Goal: Task Accomplishment & Management: Manage account settings

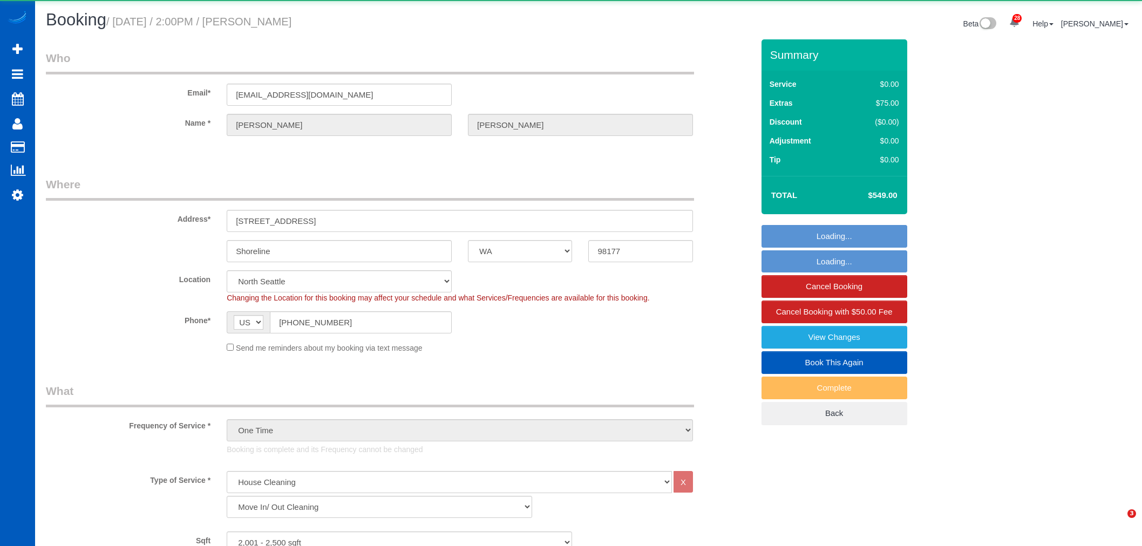
select select "WA"
select select "199"
select select "2001"
select select "5"
select select "3"
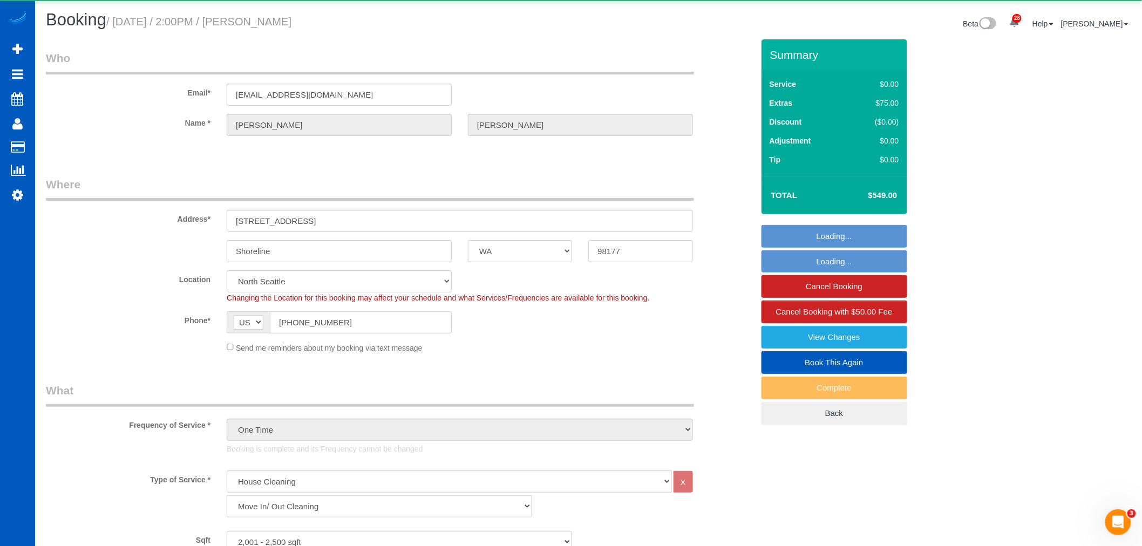
select select "2001"
select select "5"
select select "3"
select select "spot28"
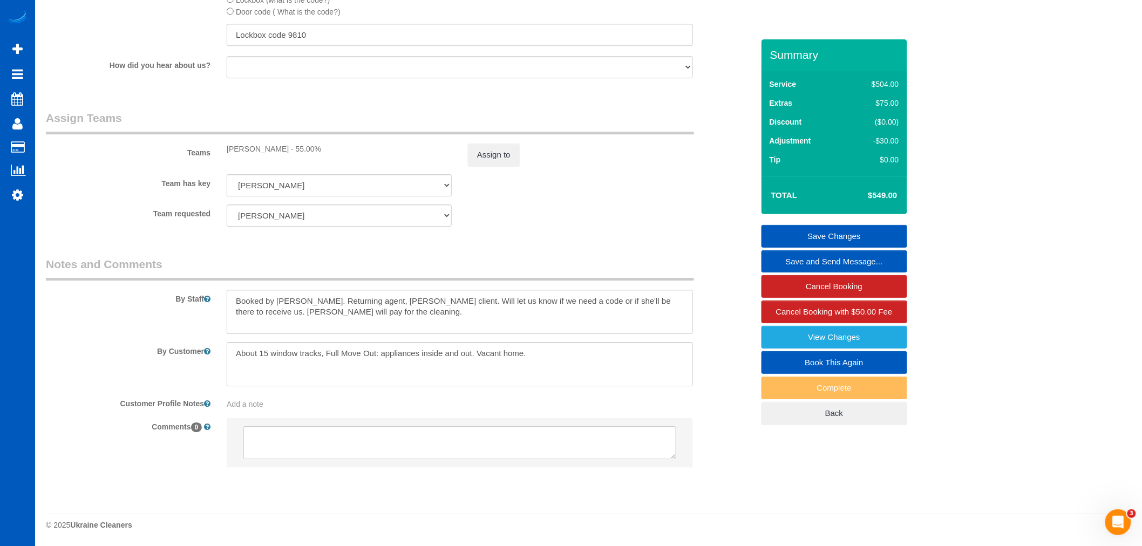
scroll to position [1362, 0]
click at [462, 322] on textarea at bounding box center [460, 312] width 466 height 44
click at [408, 324] on textarea at bounding box center [460, 312] width 466 height 44
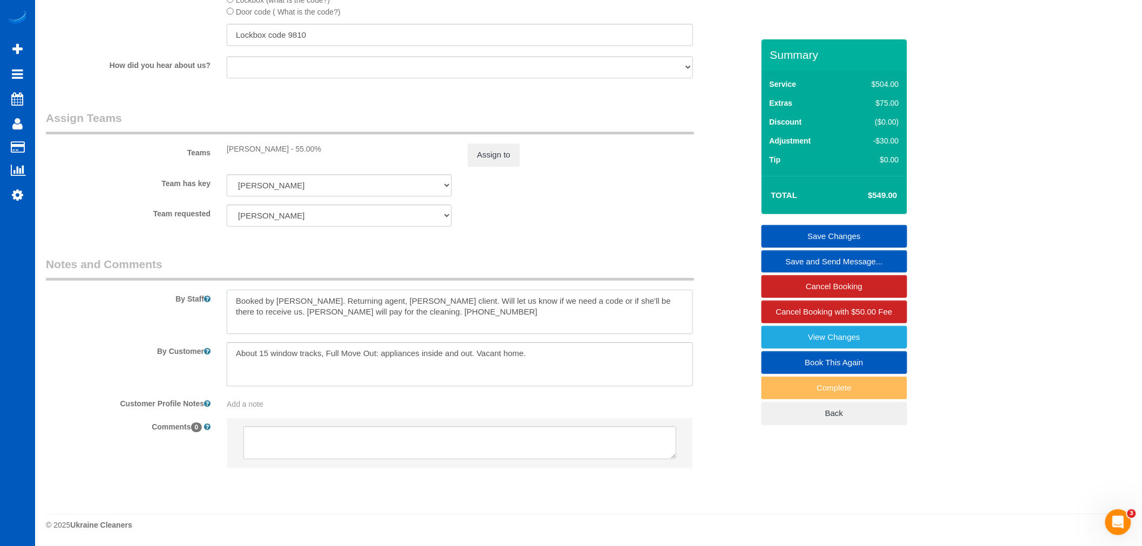
type textarea "Booked by Florencia. Returning agent, Angela Siderius client. Will let us know …"
click at [457, 317] on textarea at bounding box center [460, 312] width 466 height 44
drag, startPoint x: 456, startPoint y: 317, endPoint x: 394, endPoint y: 309, distance: 62.6
click at [394, 309] on textarea at bounding box center [460, 312] width 466 height 44
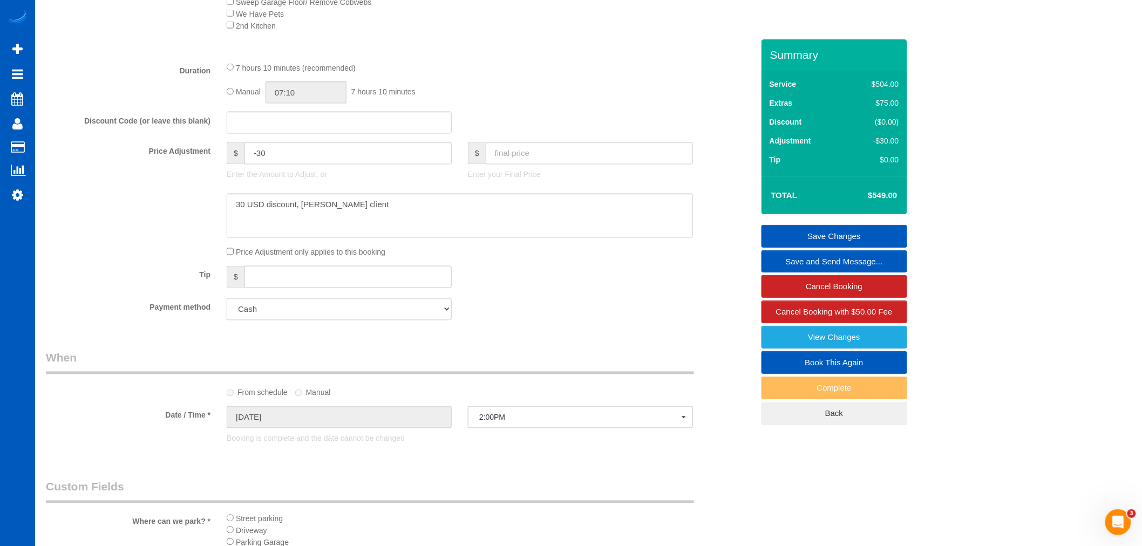
scroll to position [703, 0]
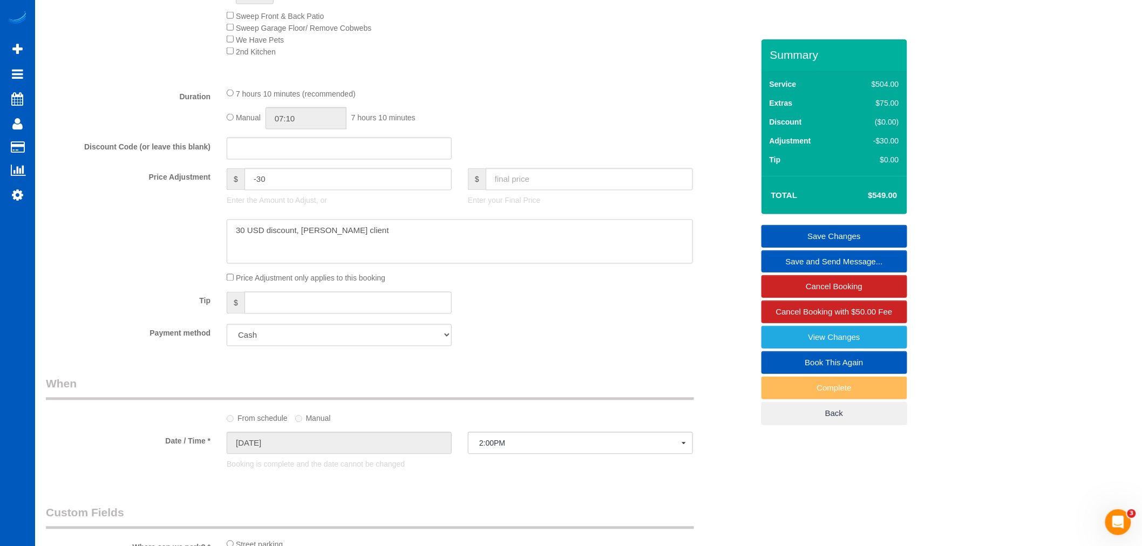
click at [416, 253] on textarea at bounding box center [460, 242] width 466 height 44
paste textarea "206-595-6762"
click at [387, 264] on textarea at bounding box center [460, 242] width 466 height 44
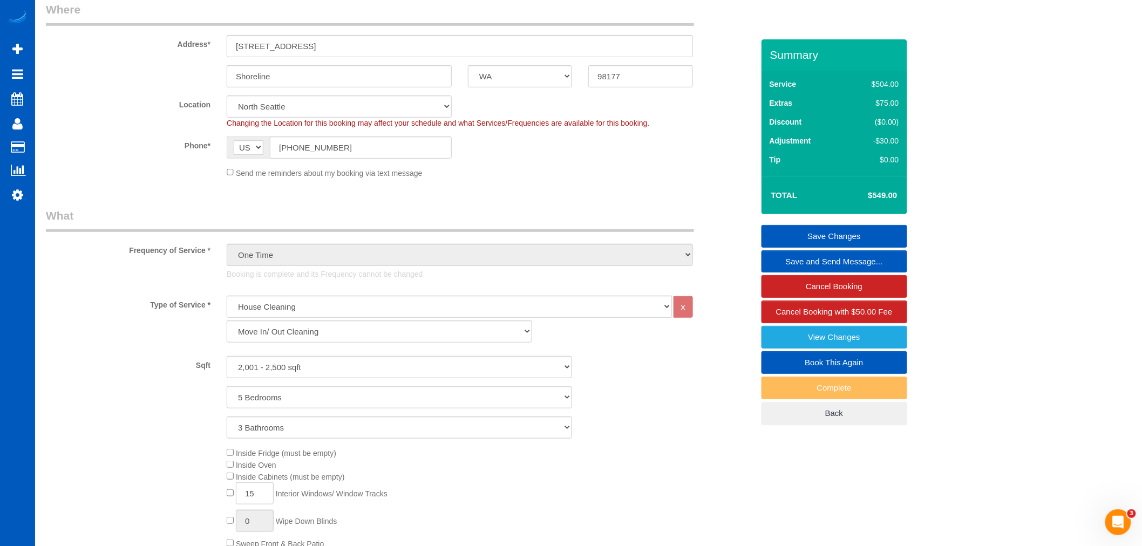
scroll to position [180, 0]
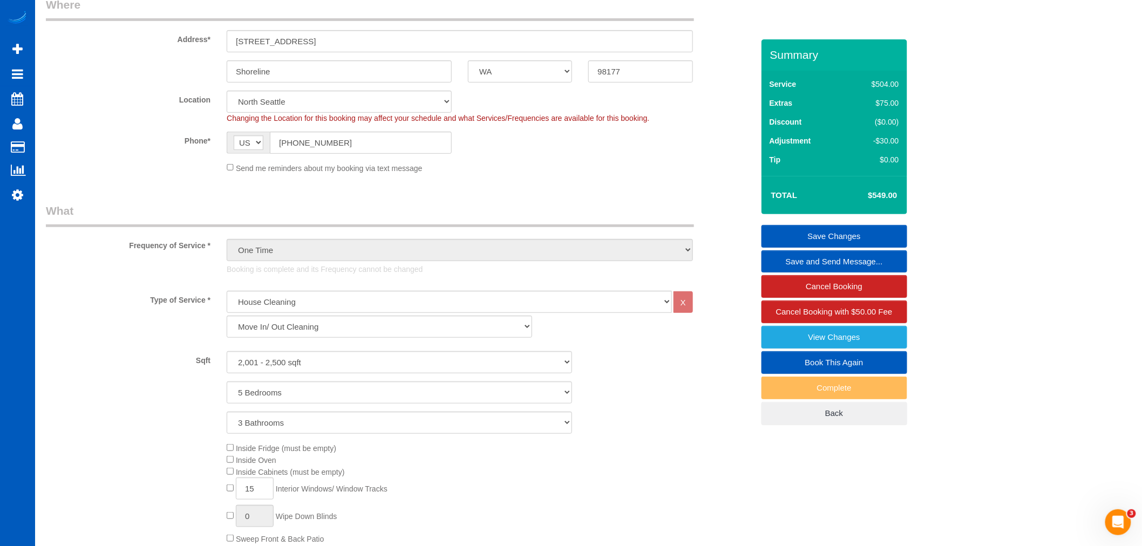
type textarea "30 USD discount, Angela Siderius client 206-595-6762 - Valerie"
click at [871, 227] on link "Save Changes" at bounding box center [834, 236] width 146 height 23
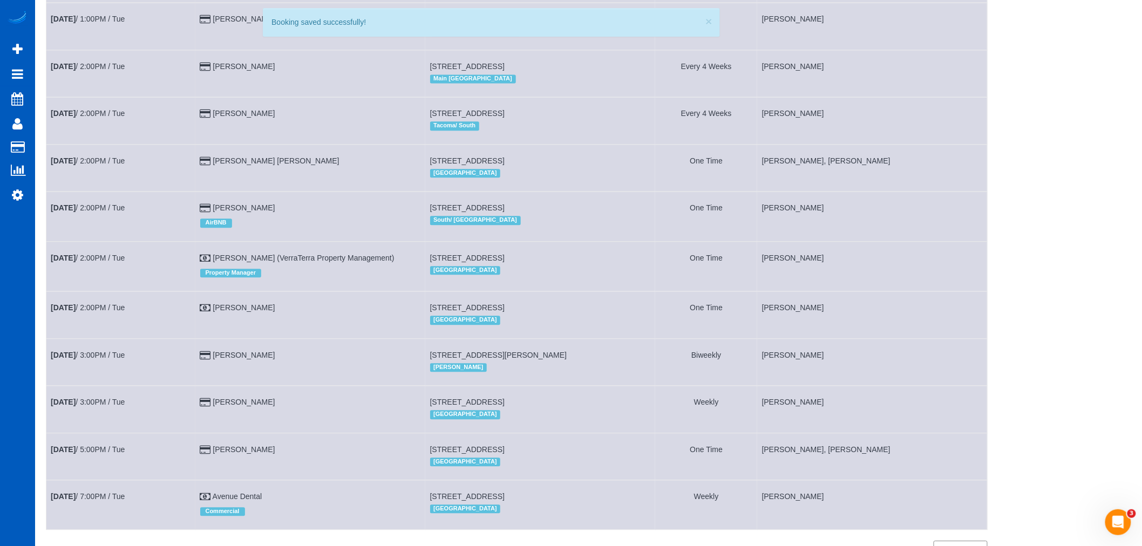
scroll to position [1049, 0]
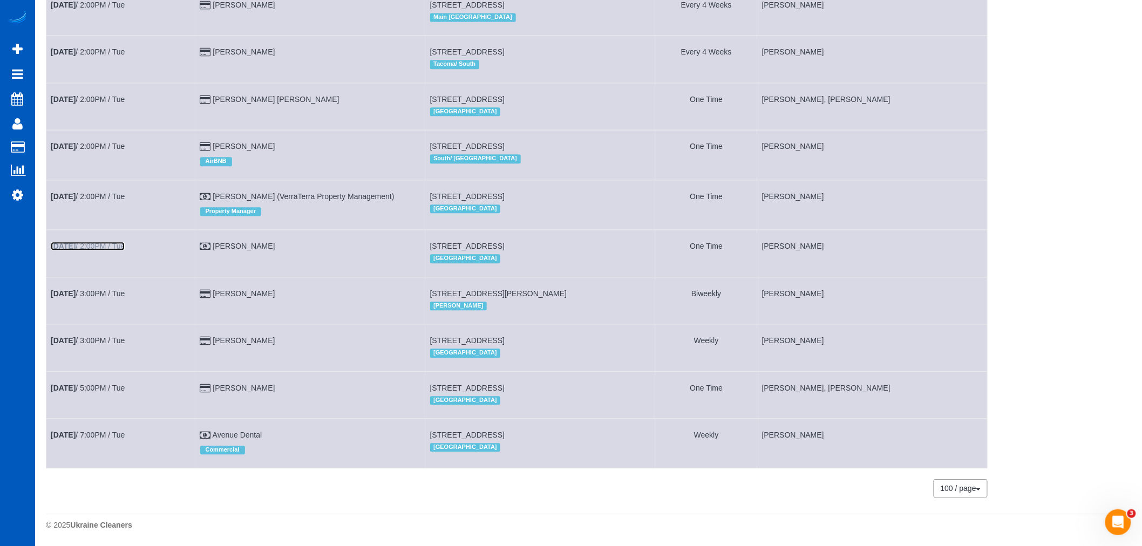
click at [108, 242] on link "Aug 12th / 2:00PM / Tue" at bounding box center [88, 246] width 74 height 9
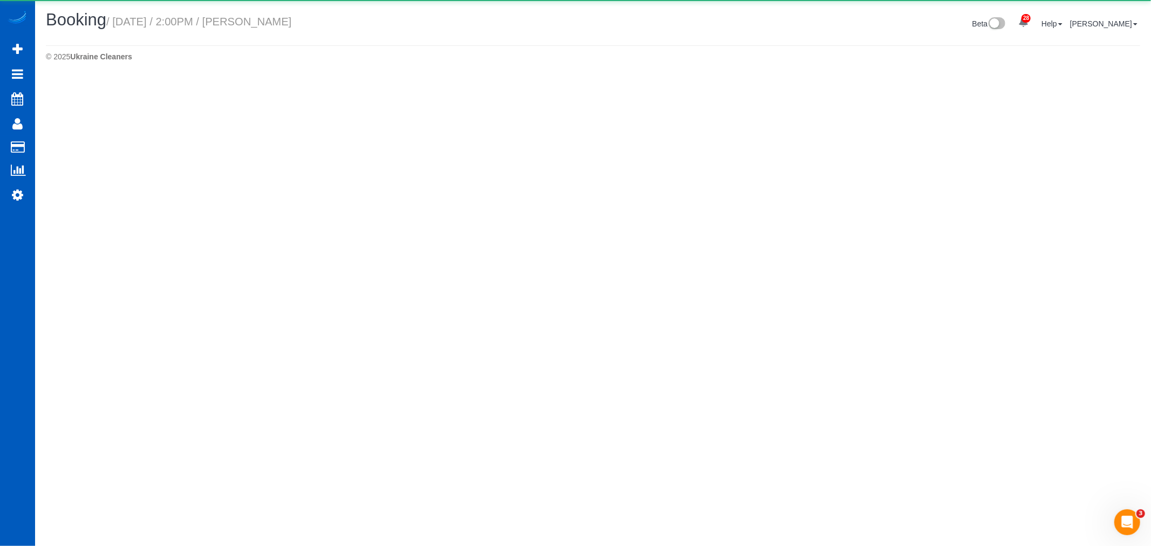
select select "WA"
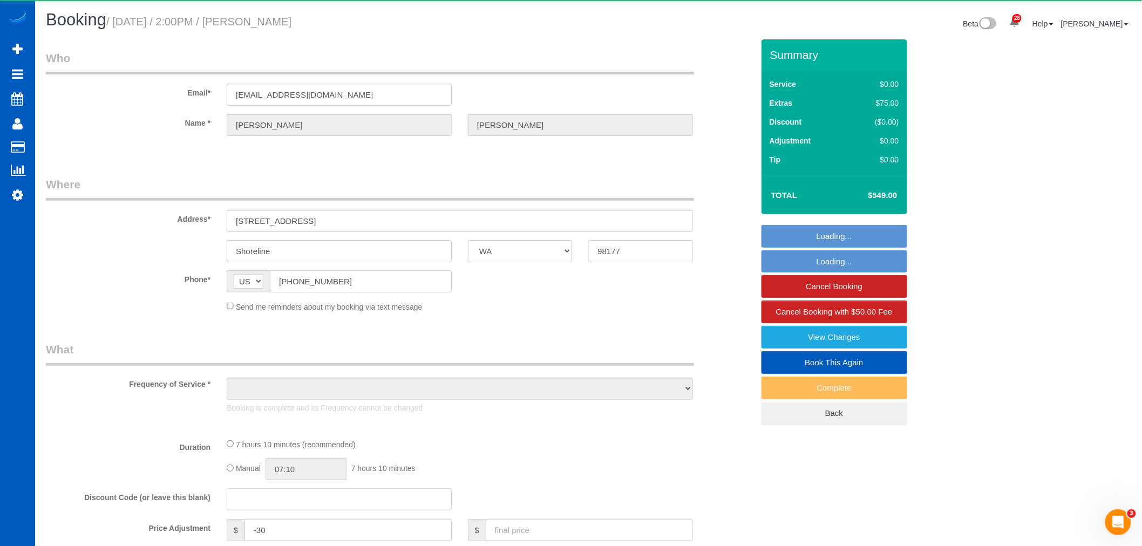
select select "object:16757"
select select "199"
select select "2001"
select select "5"
select select "3"
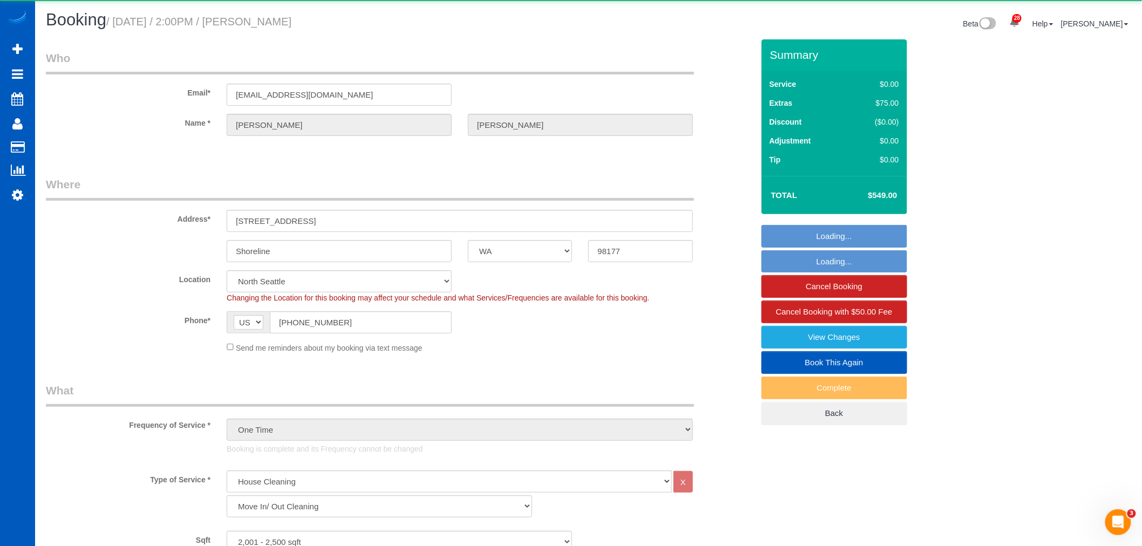
select select "object:17030"
select select "spot35"
select select "2001"
select select "5"
select select "3"
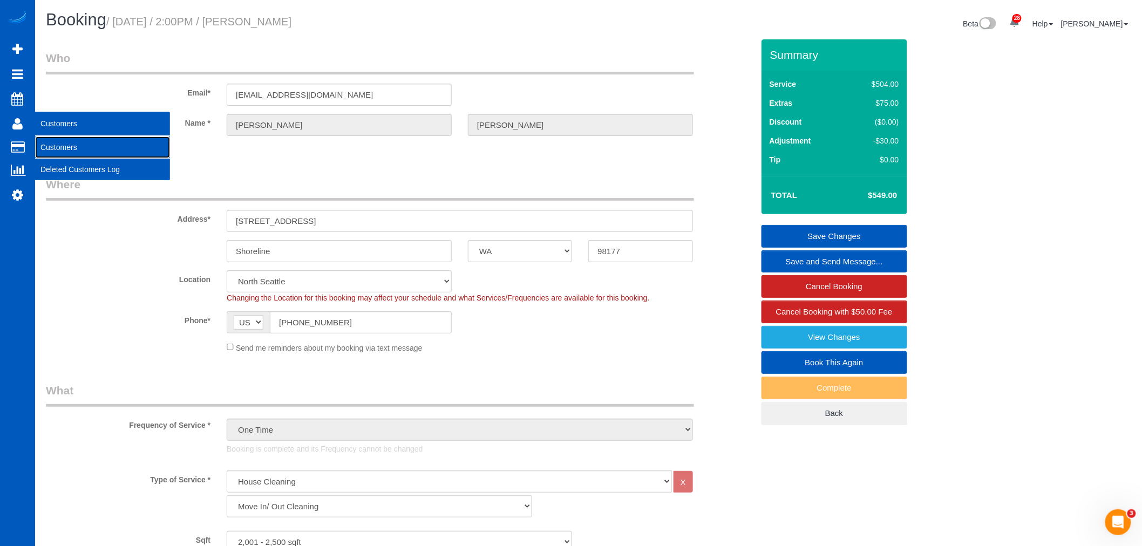
click at [63, 144] on link "Customers" at bounding box center [102, 148] width 135 height 22
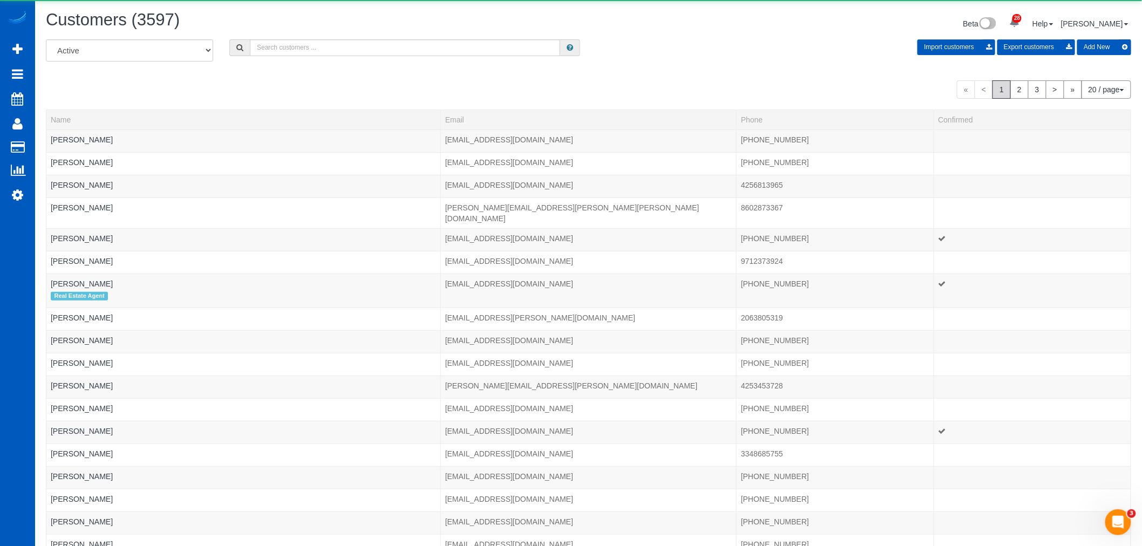
drag, startPoint x: 290, startPoint y: 61, endPoint x: 313, endPoint y: 47, distance: 26.8
click at [295, 59] on div "All Active Archived Import customers Export customers Add New" at bounding box center [588, 54] width 1101 height 30
click at [313, 47] on input "text" at bounding box center [405, 47] width 310 height 17
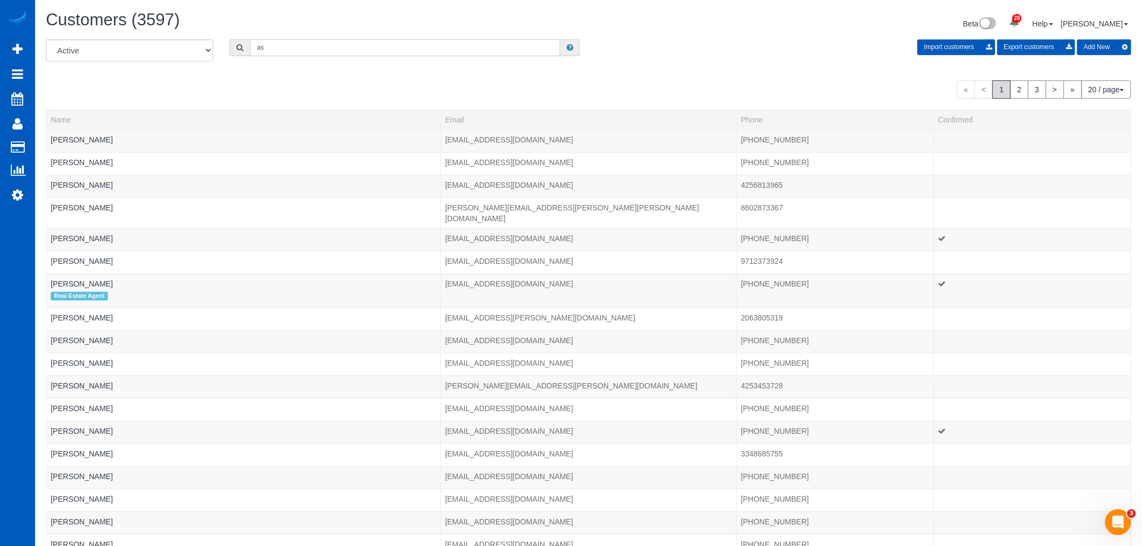
type input "a"
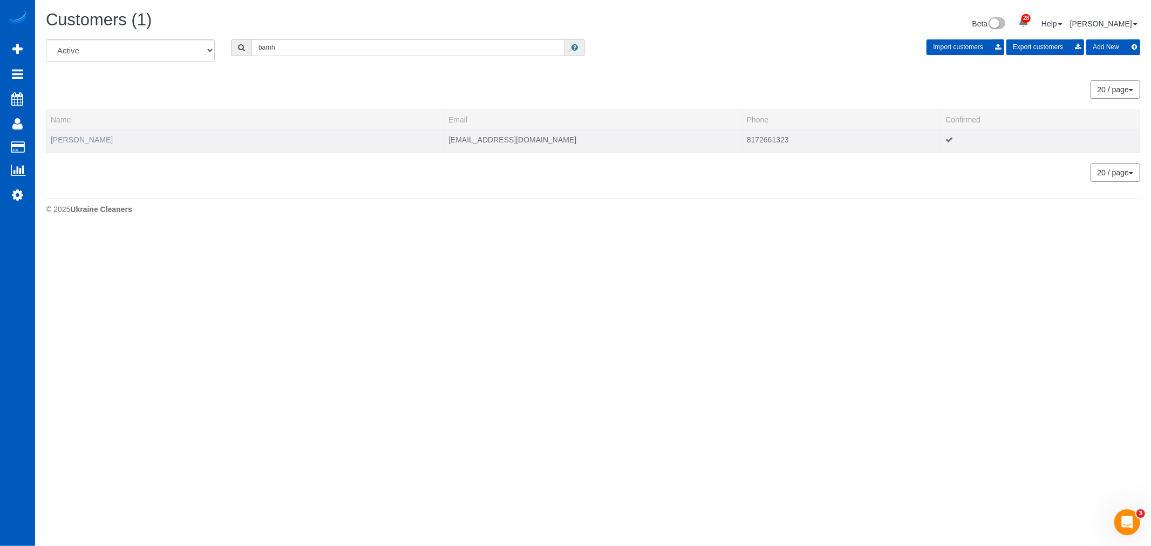
type input "barnh"
click at [98, 138] on link "Ashley Barnhart" at bounding box center [82, 139] width 62 height 9
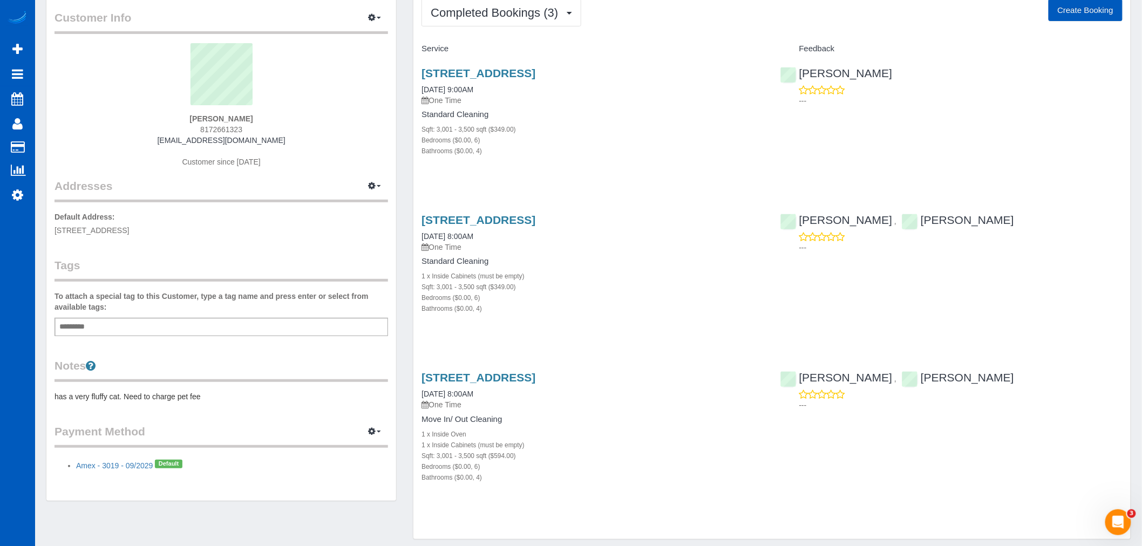
scroll to position [92, 0]
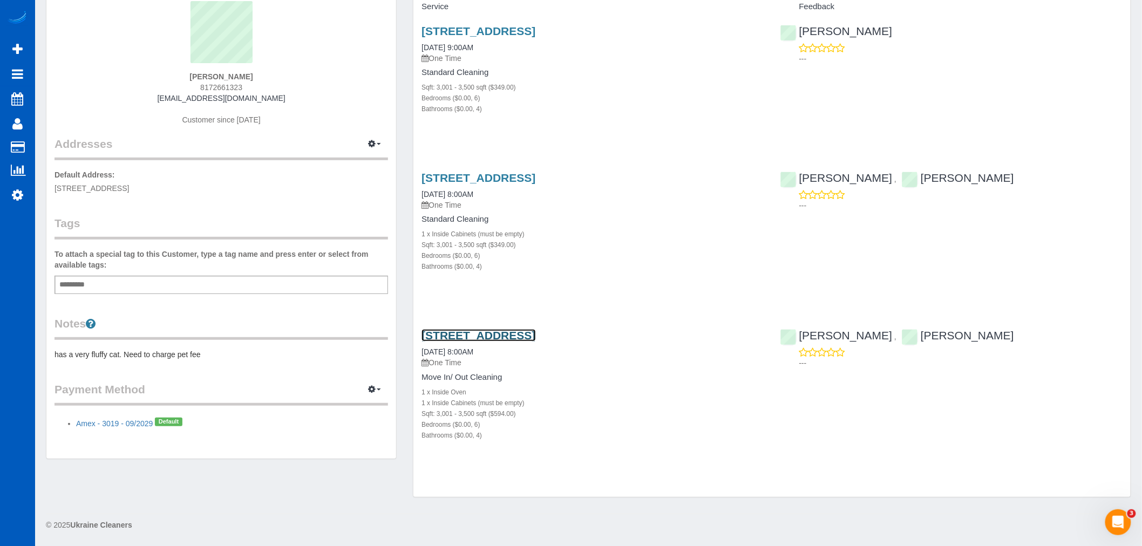
click at [514, 332] on link "1709 S 43rd Pl, Ridgefield, WA 98642" at bounding box center [478, 335] width 114 height 12
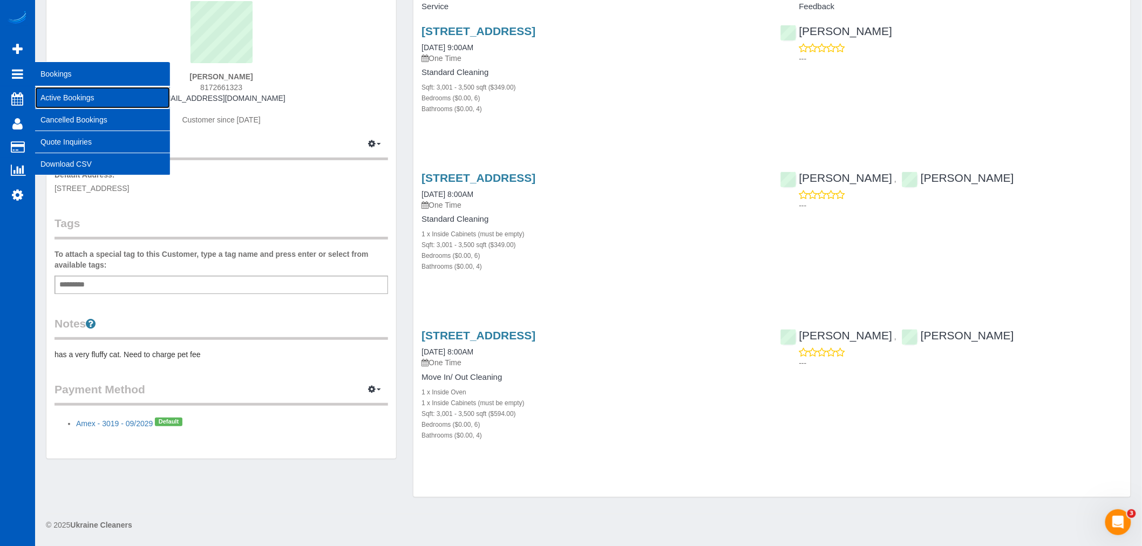
click at [79, 94] on link "Active Bookings" at bounding box center [102, 98] width 135 height 22
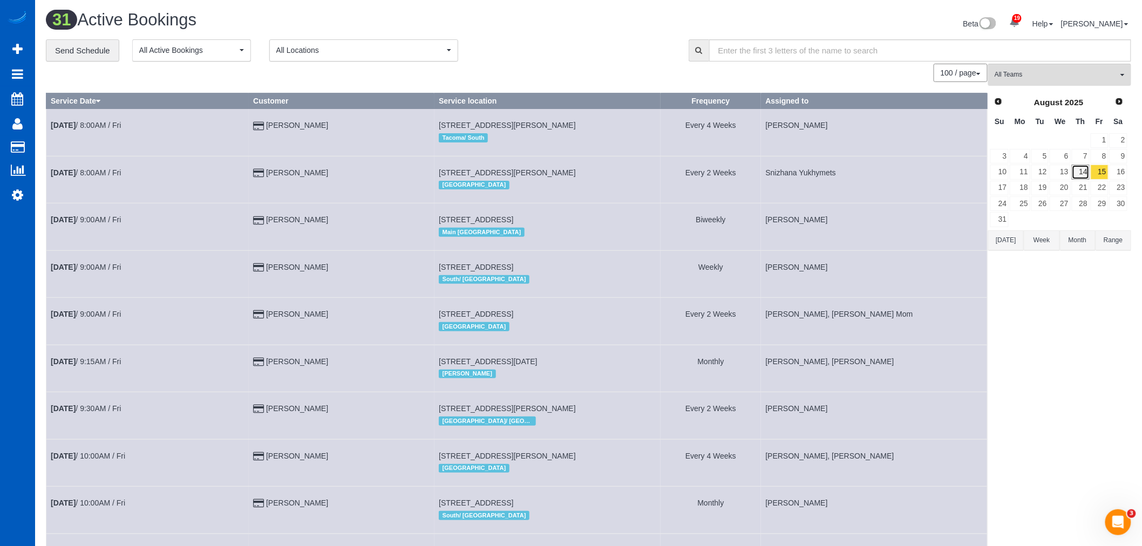
click at [1081, 166] on link "14" at bounding box center [1081, 172] width 18 height 15
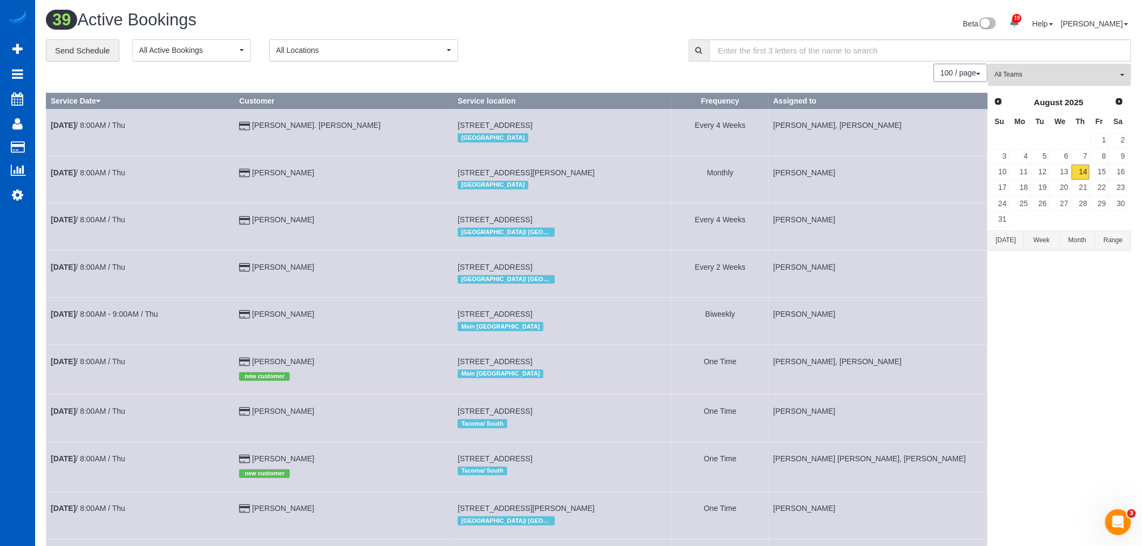
click at [1044, 76] on span "All Teams" at bounding box center [1055, 74] width 123 height 9
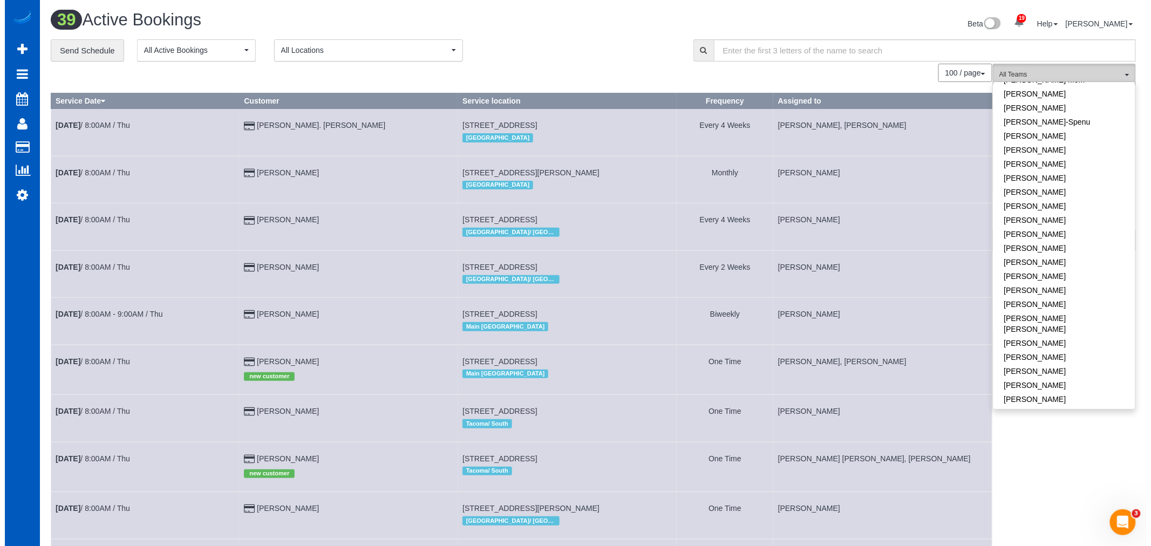
scroll to position [359, 0]
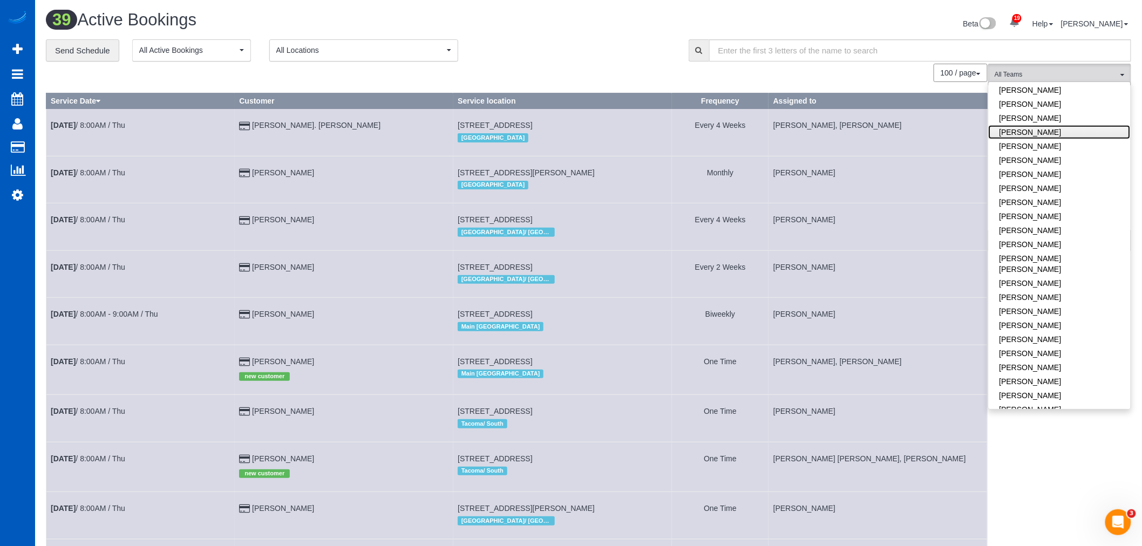
click at [1024, 125] on link "Kateryna Maherovska" at bounding box center [1060, 132] width 142 height 14
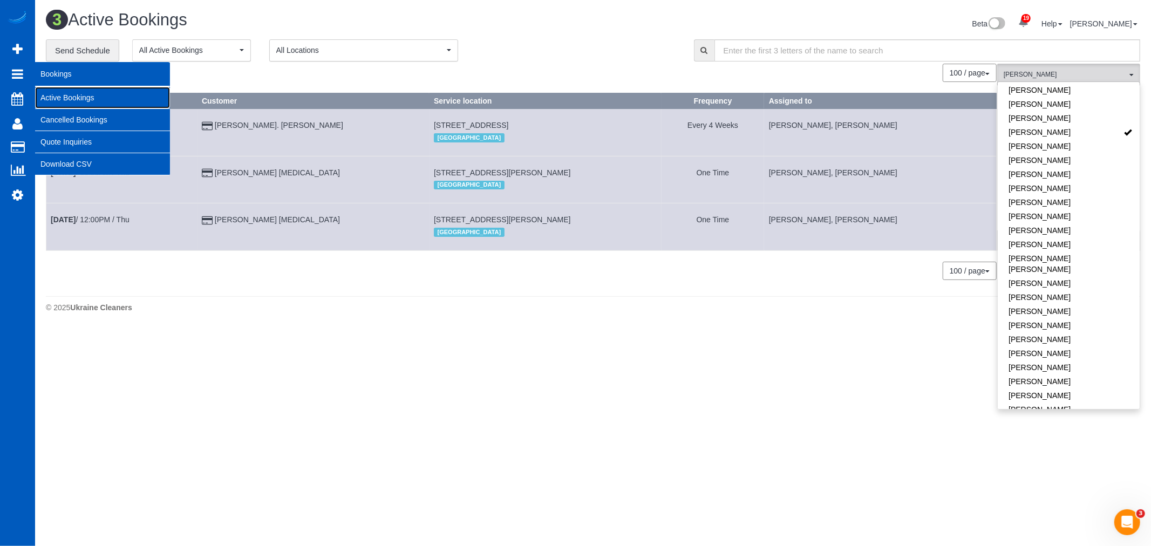
click at [59, 94] on link "Active Bookings" at bounding box center [102, 98] width 135 height 22
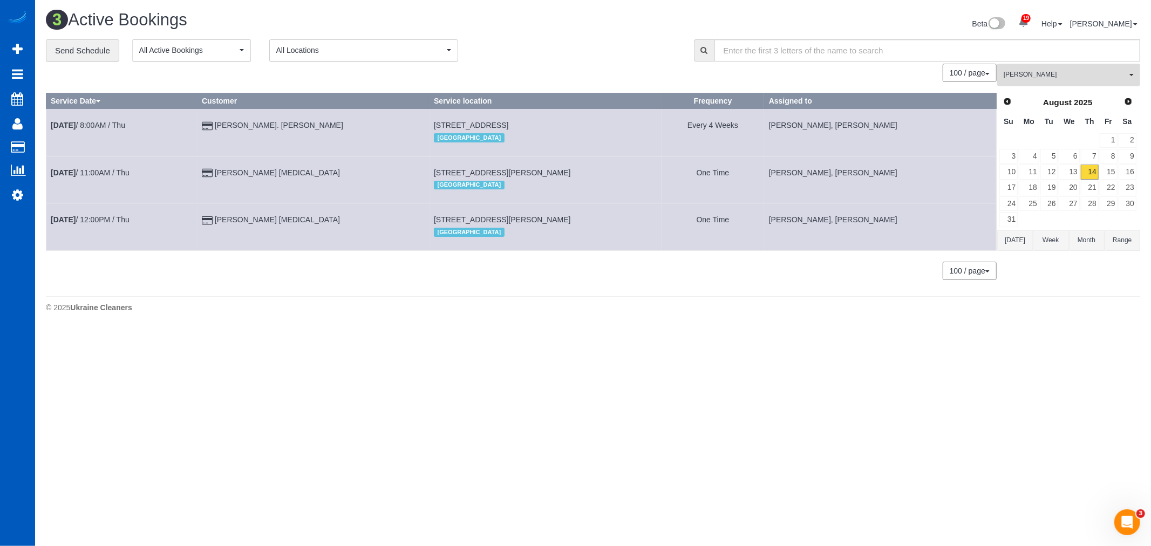
click at [1024, 78] on span "Kateryna Maherovska" at bounding box center [1065, 74] width 123 height 9
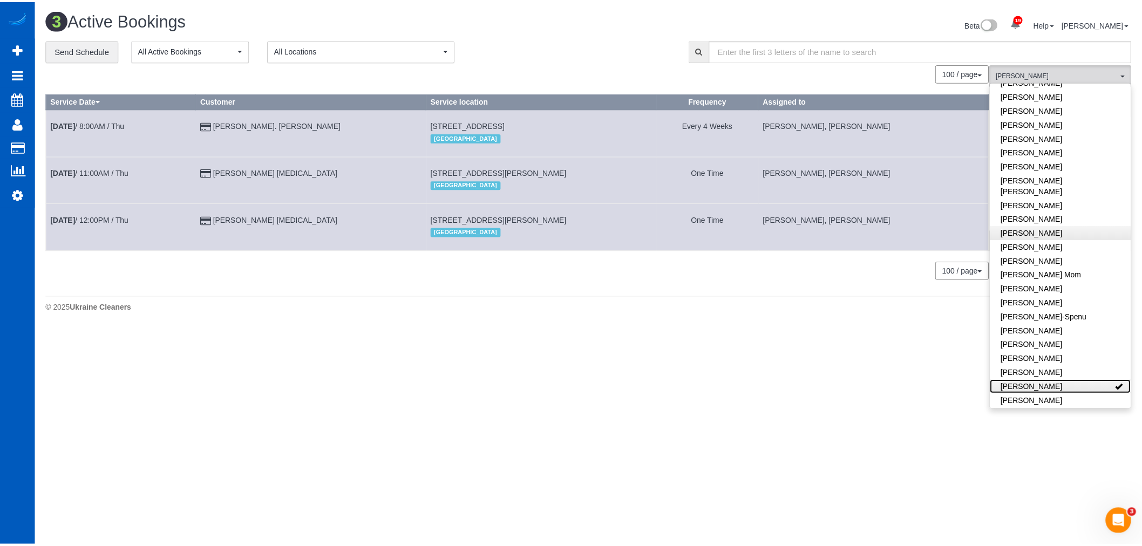
scroll to position [0, 0]
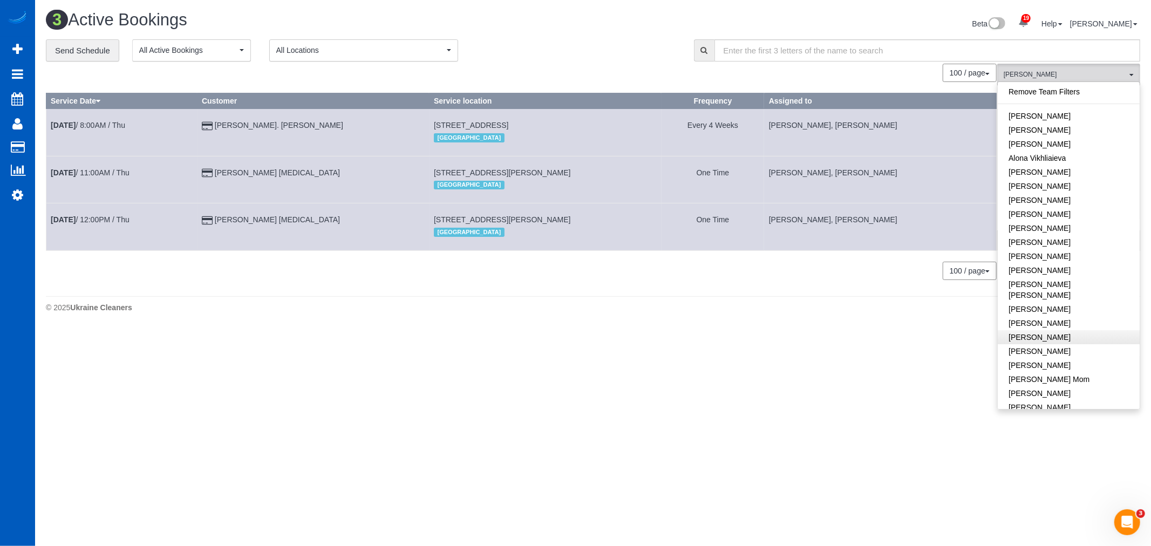
click at [1048, 94] on link "Remove Team Filters" at bounding box center [1069, 92] width 142 height 14
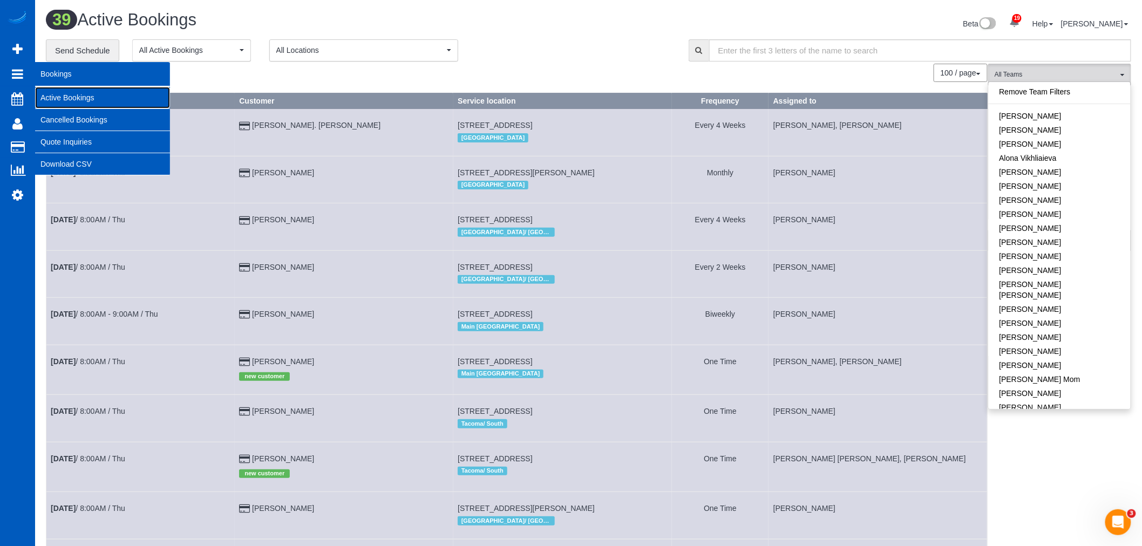
click at [101, 101] on link "Active Bookings" at bounding box center [102, 98] width 135 height 22
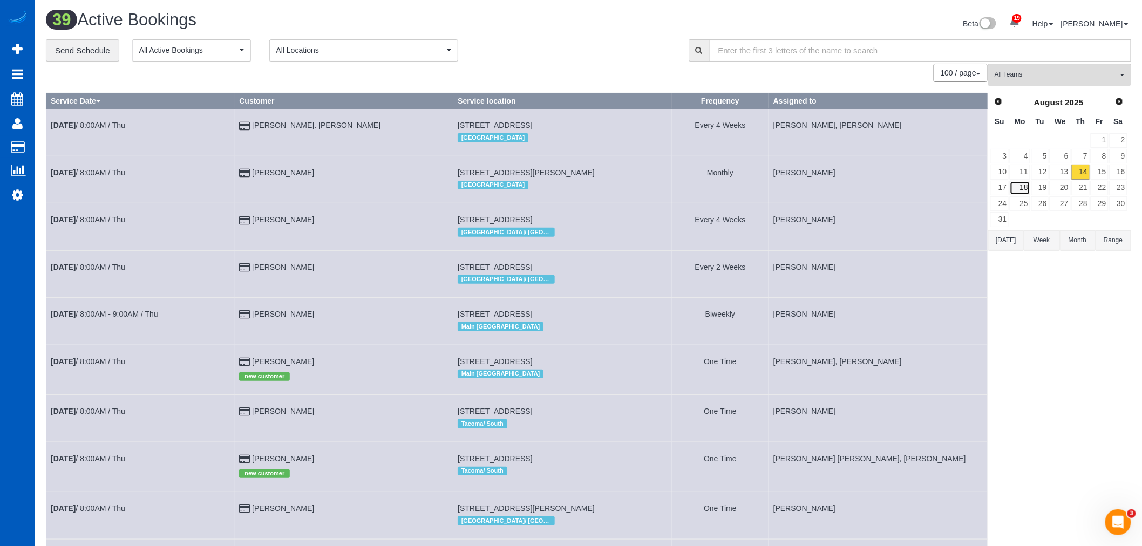
click at [1021, 189] on link "18" at bounding box center [1020, 188] width 20 height 15
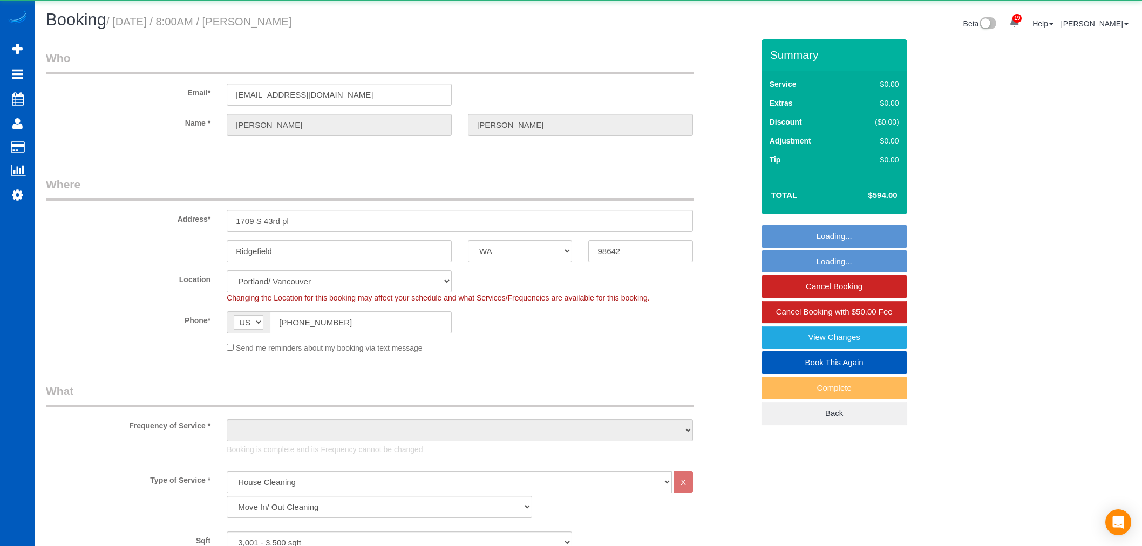
select select "WA"
select select "199"
select select "3001"
select select "6"
select select "4"
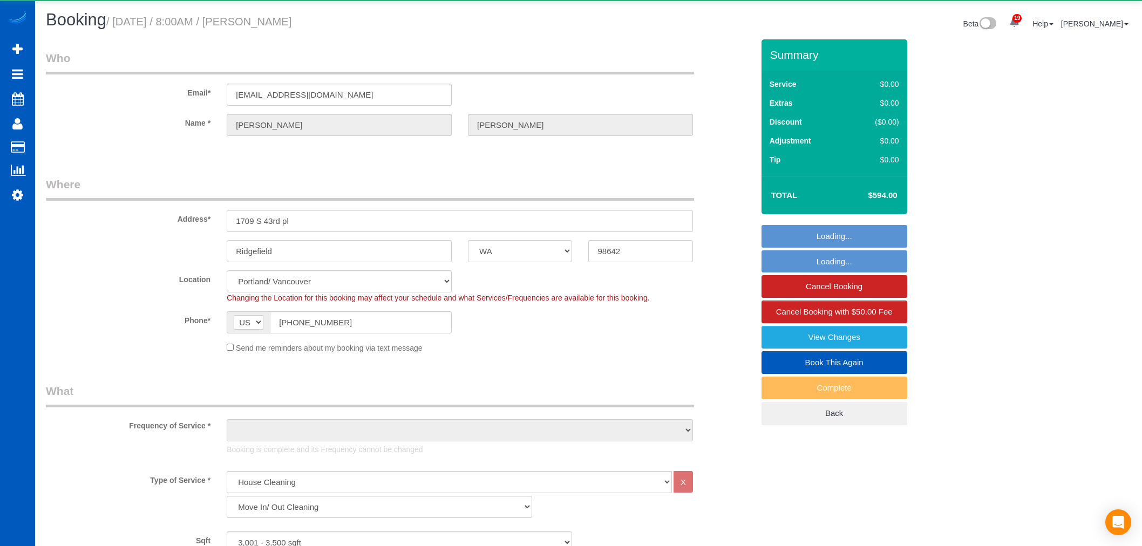
select select "string:cash"
select select "number:10"
select select "object:1099"
select select "3001"
select select "6"
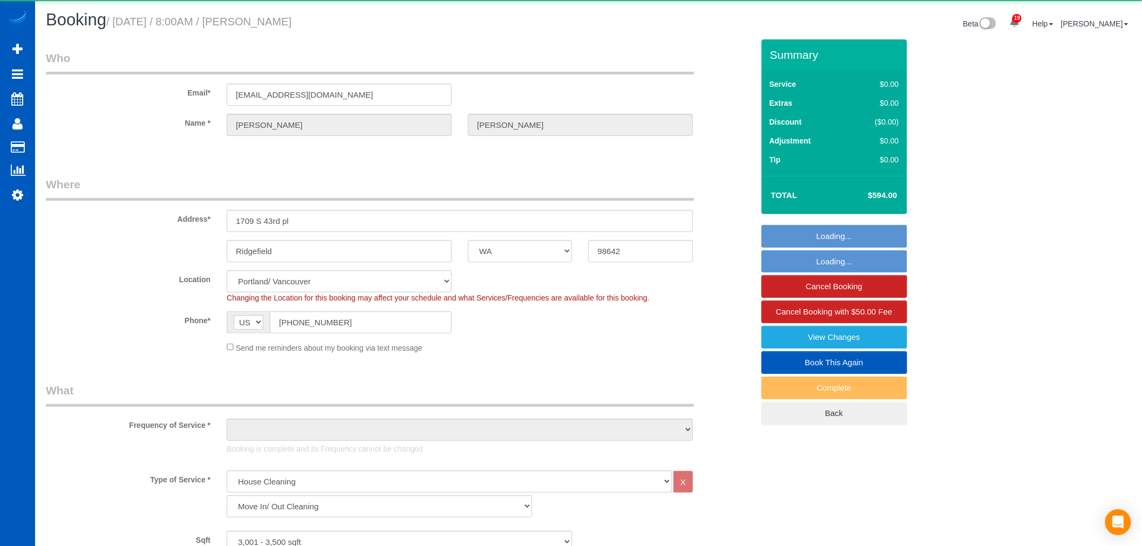
select select "4"
select select "spot1"
